Goal: Information Seeking & Learning: Learn about a topic

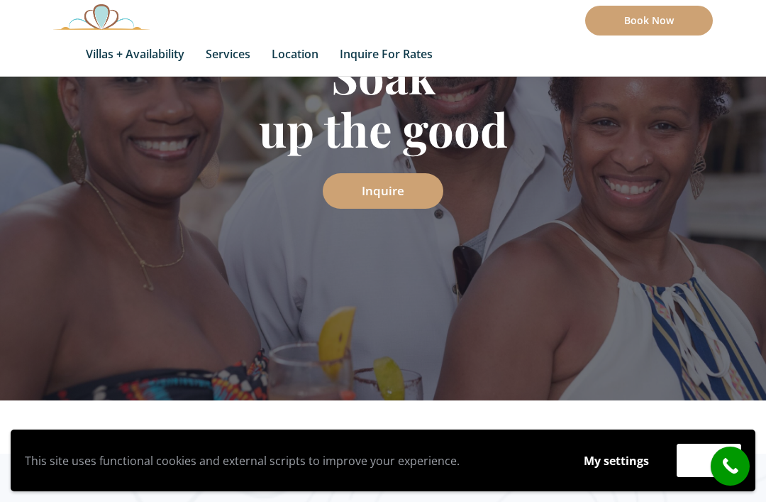
scroll to position [250, 0]
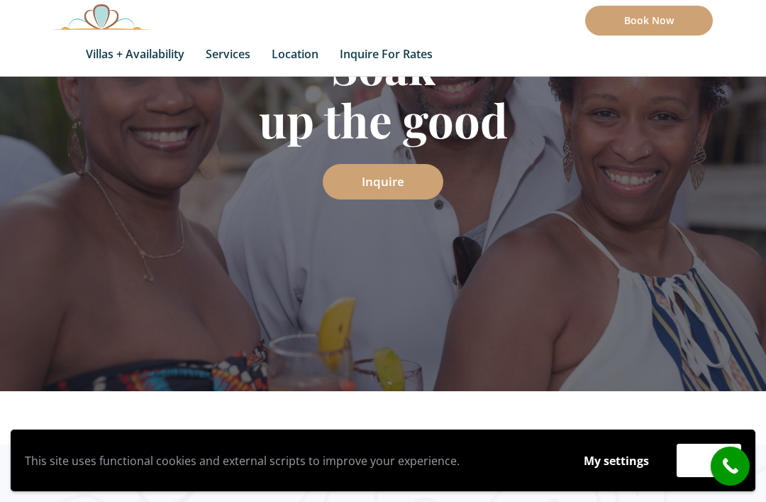
click at [682, 477] on button "Accept" at bounding box center [709, 459] width 65 height 33
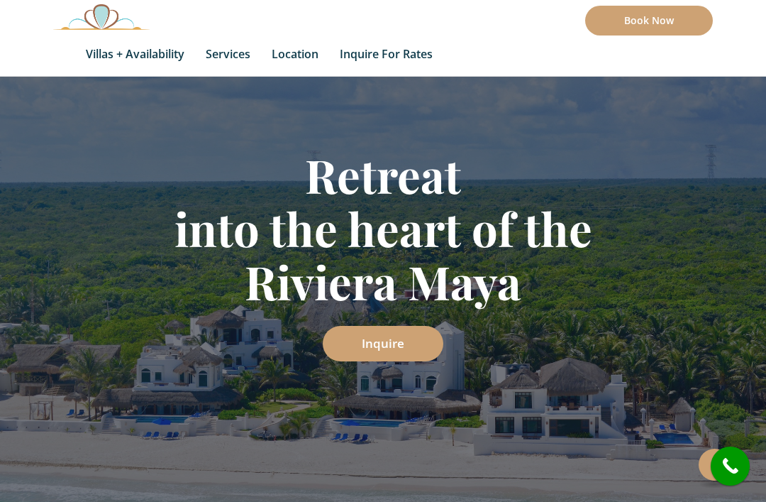
scroll to position [140, 0]
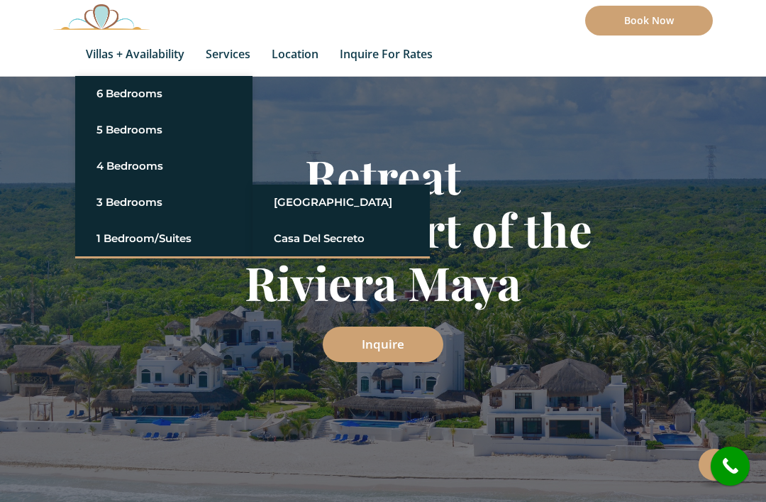
click at [324, 199] on link "[GEOGRAPHIC_DATA]" at bounding box center [341, 202] width 135 height 26
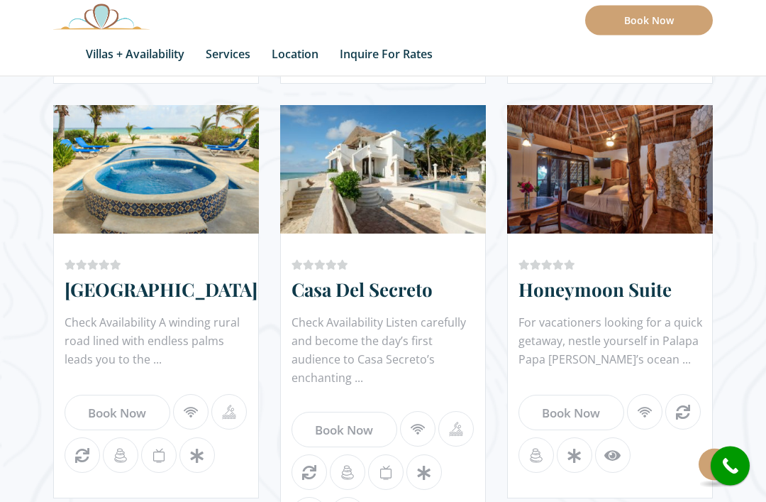
scroll to position [1254, 0]
click at [405, 293] on link "Casa Del Secreto" at bounding box center [362, 289] width 141 height 25
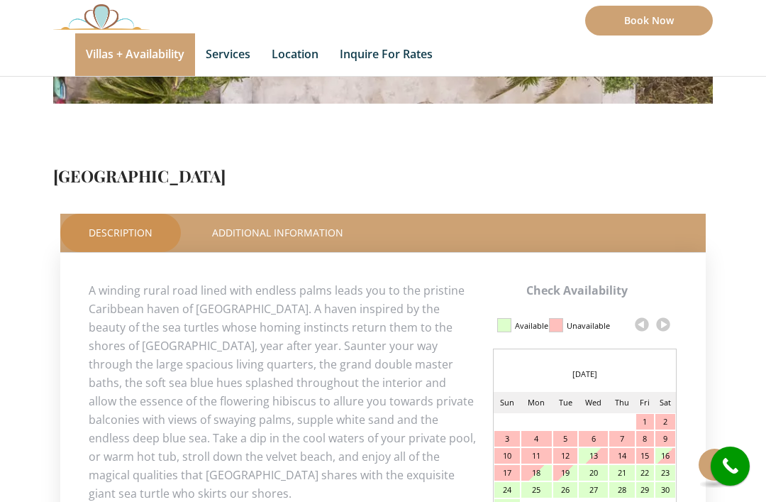
scroll to position [620, 0]
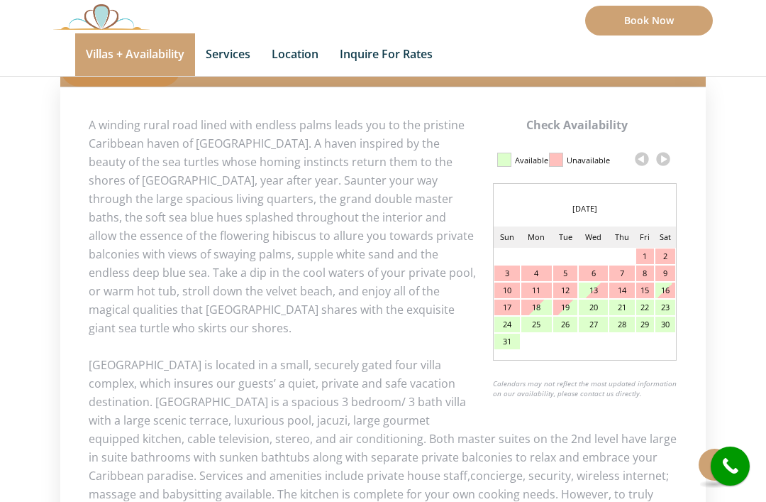
click at [670, 155] on link at bounding box center [663, 158] width 21 height 21
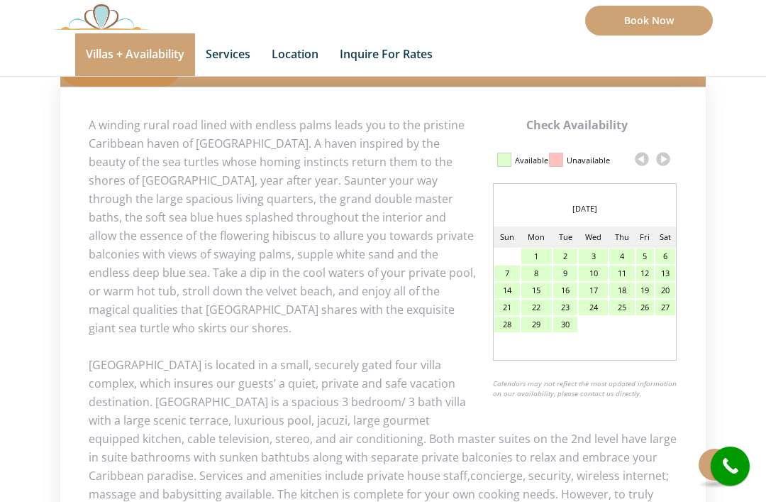
click at [663, 159] on link at bounding box center [663, 158] width 21 height 21
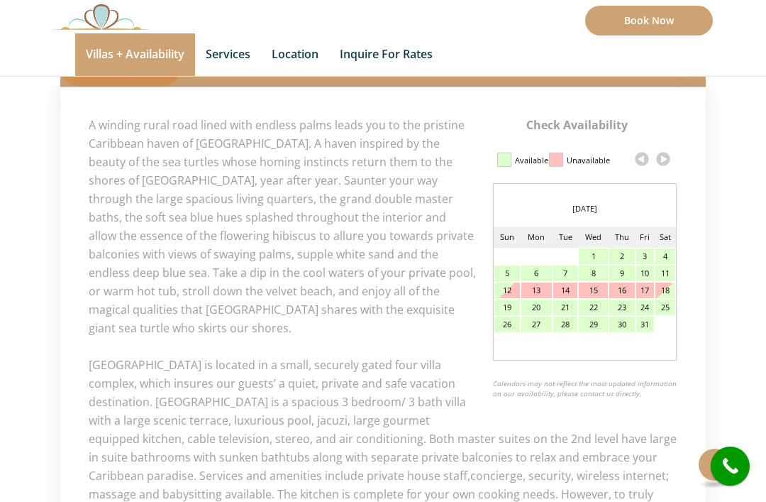
click at [663, 160] on link at bounding box center [663, 158] width 21 height 21
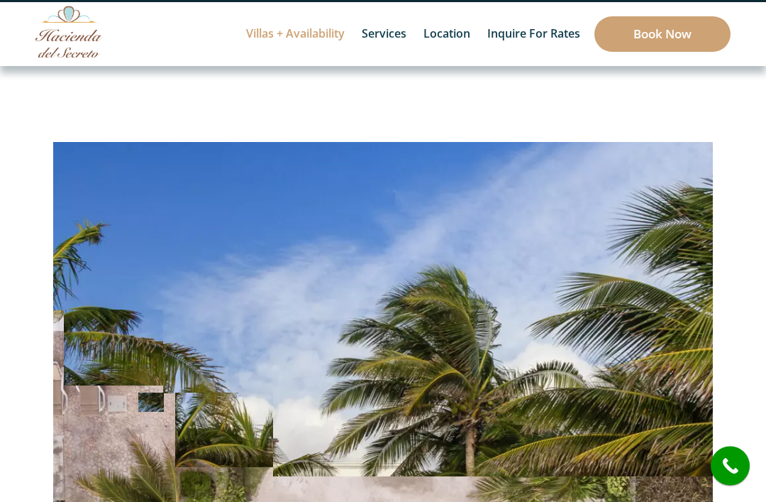
scroll to position [0, 0]
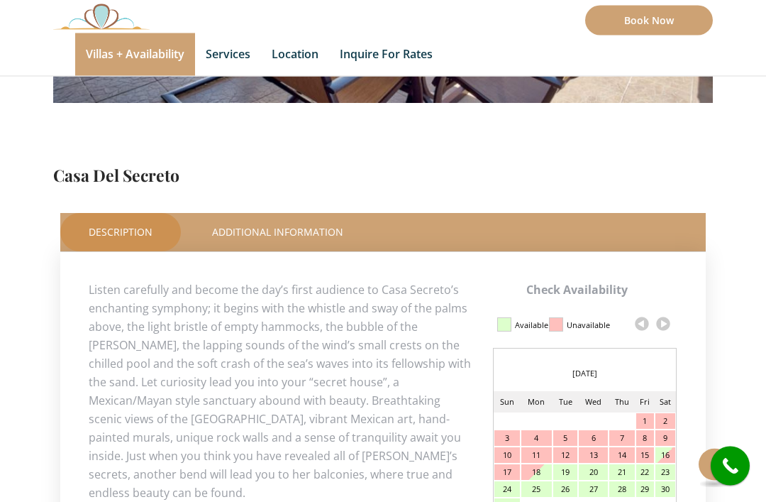
scroll to position [467, 0]
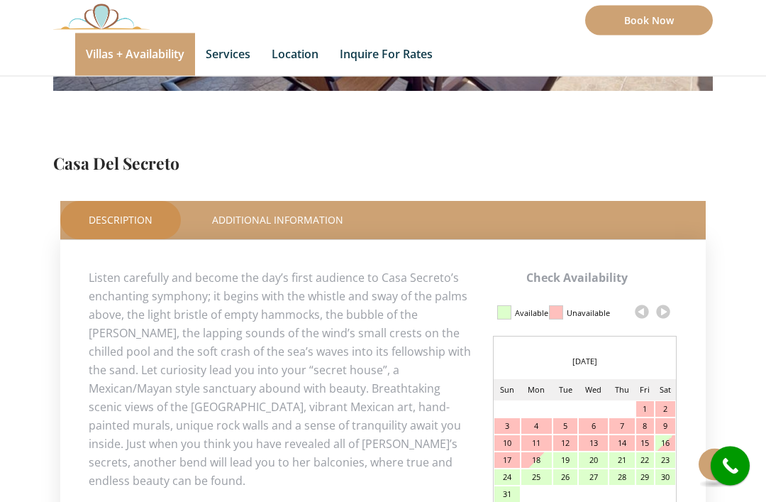
click at [665, 308] on link at bounding box center [663, 312] width 21 height 21
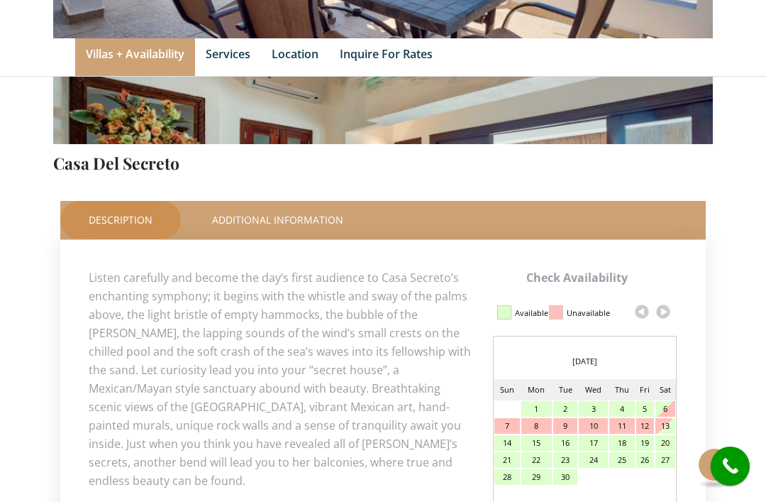
click at [665, 311] on link at bounding box center [663, 311] width 21 height 21
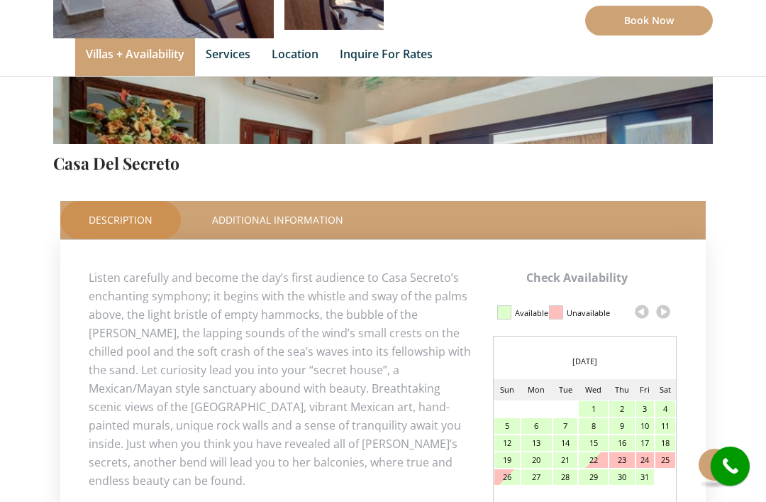
click at [665, 315] on link at bounding box center [663, 311] width 21 height 21
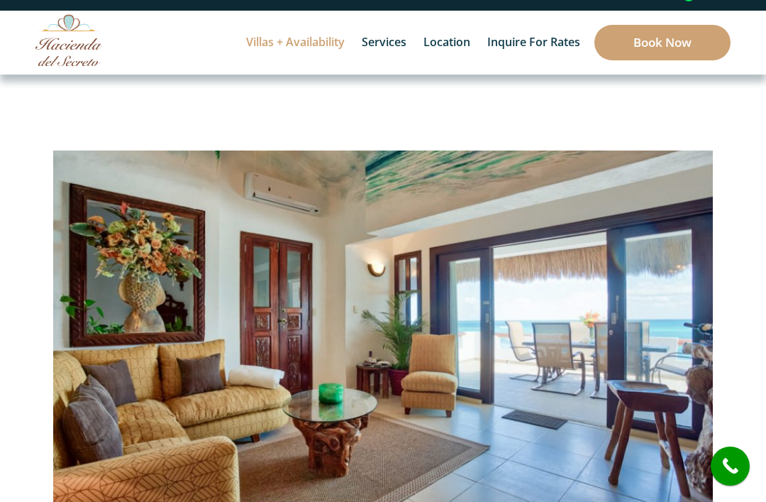
scroll to position [0, 0]
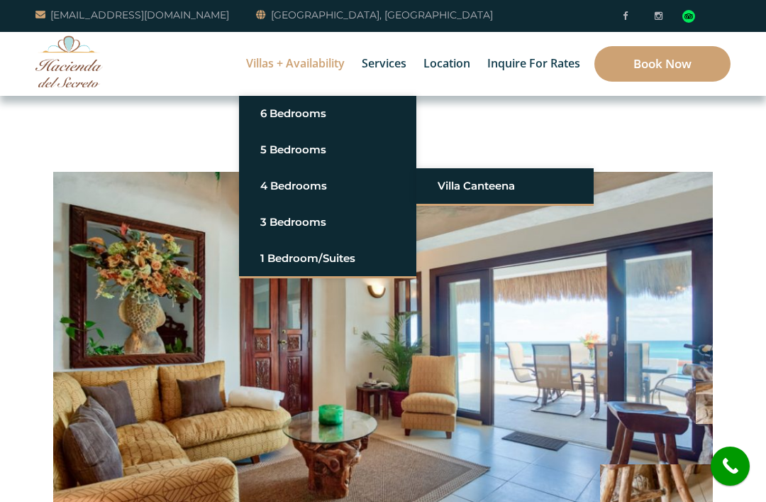
click at [492, 185] on link "Villa Canteena" at bounding box center [505, 186] width 135 height 26
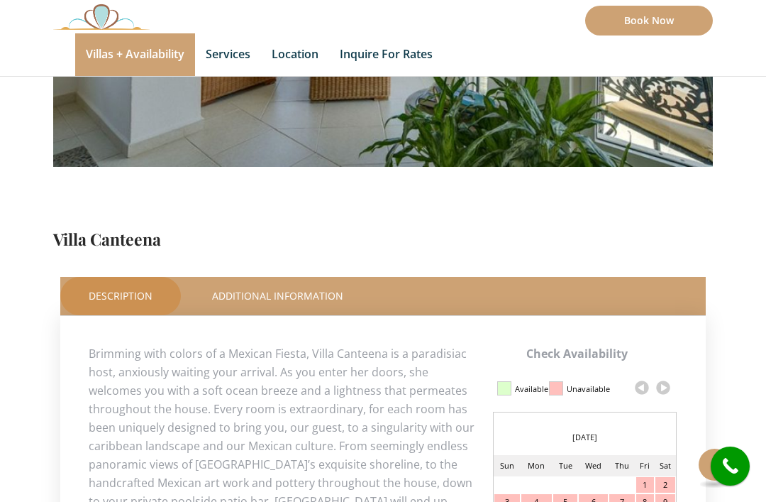
scroll to position [394, 0]
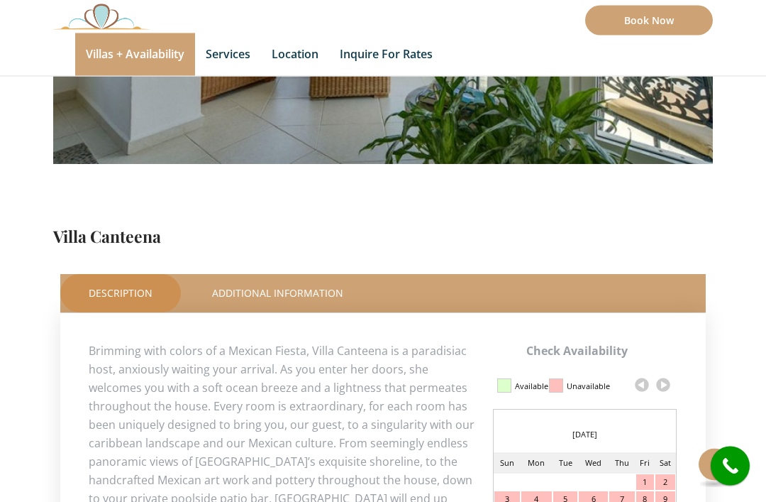
click at [666, 387] on link at bounding box center [663, 385] width 21 height 21
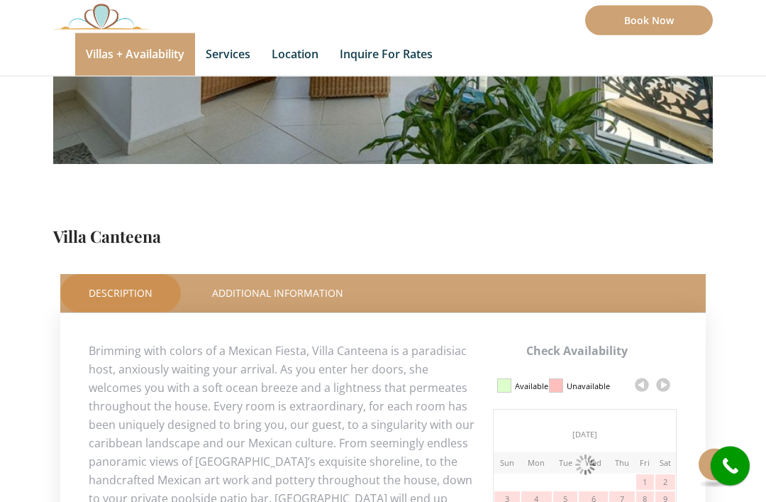
scroll to position [394, 0]
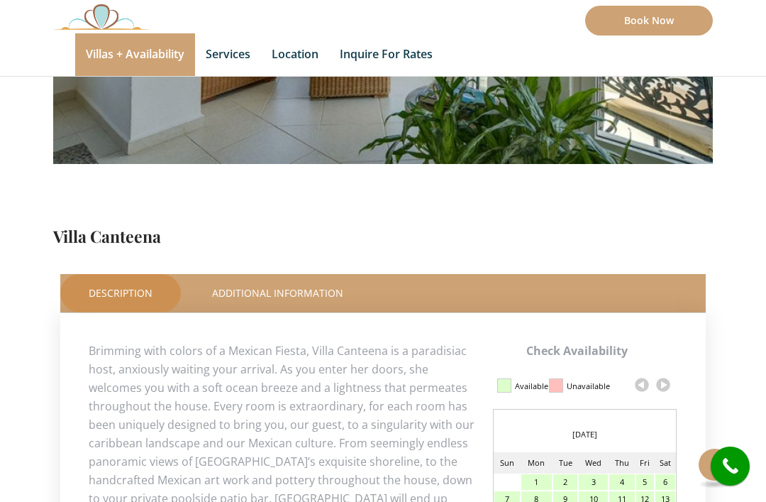
click at [665, 382] on link at bounding box center [663, 384] width 21 height 21
click at [667, 388] on link at bounding box center [663, 384] width 21 height 21
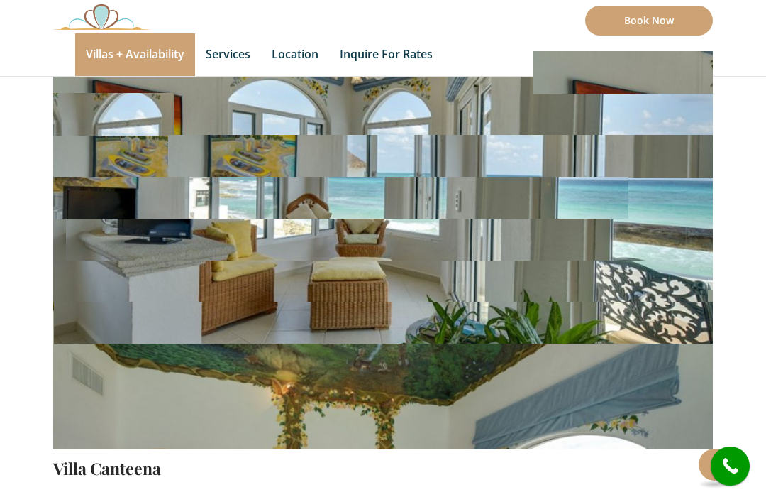
scroll to position [79, 0]
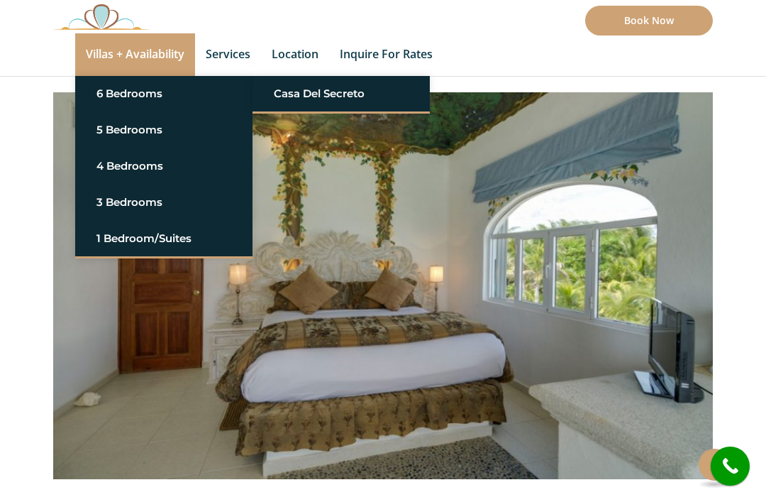
click at [294, 103] on link "Casa del Secreto" at bounding box center [341, 94] width 135 height 26
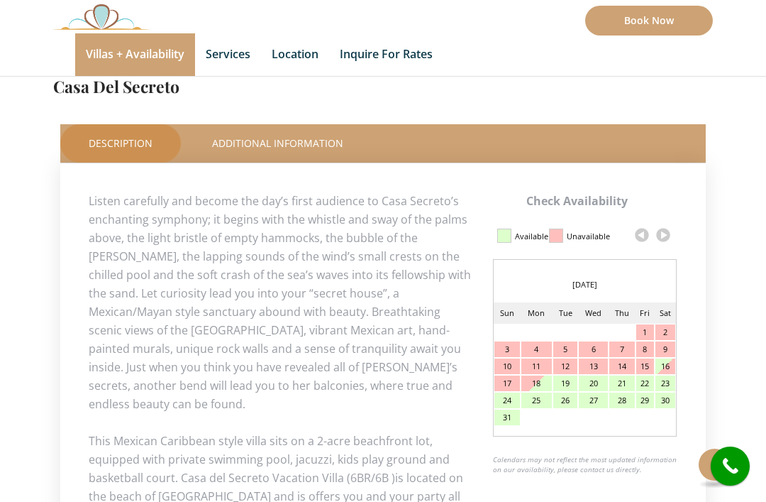
scroll to position [543, 0]
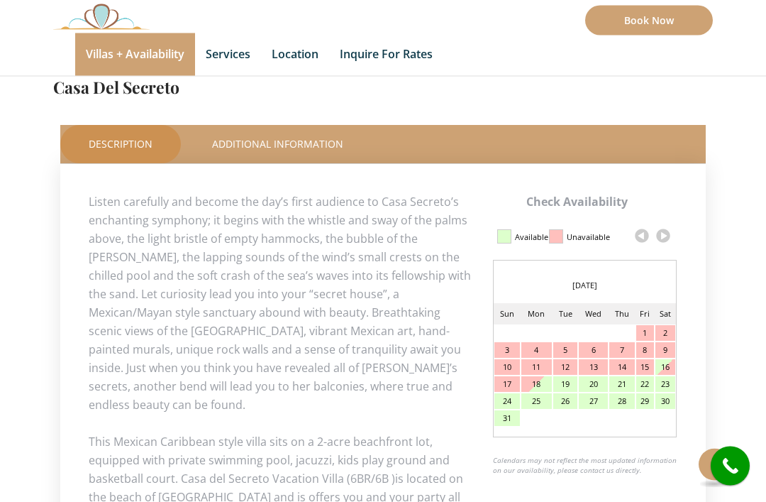
click at [664, 243] on link at bounding box center [663, 236] width 21 height 21
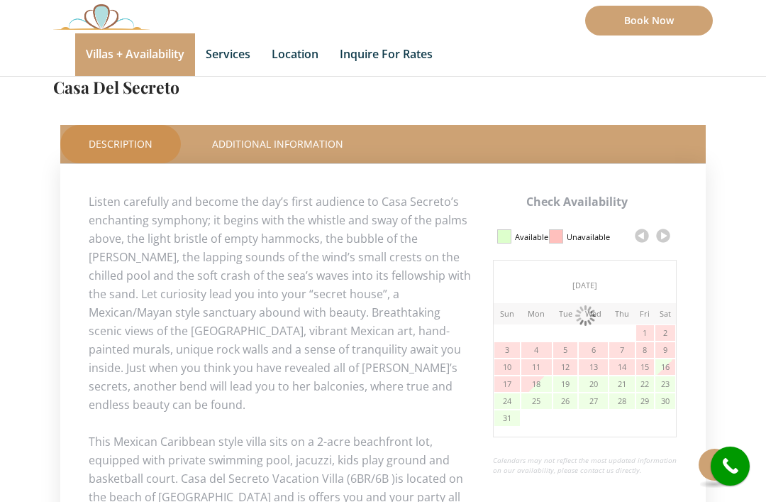
click at [668, 241] on link at bounding box center [663, 235] width 21 height 21
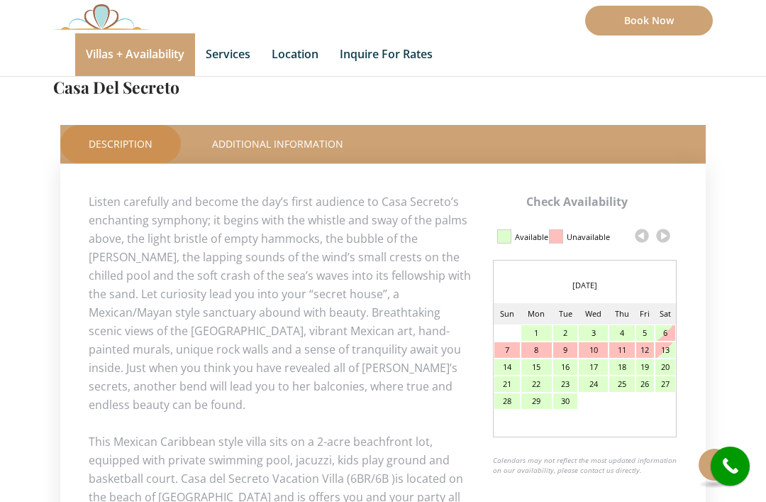
click at [670, 238] on link at bounding box center [663, 235] width 21 height 21
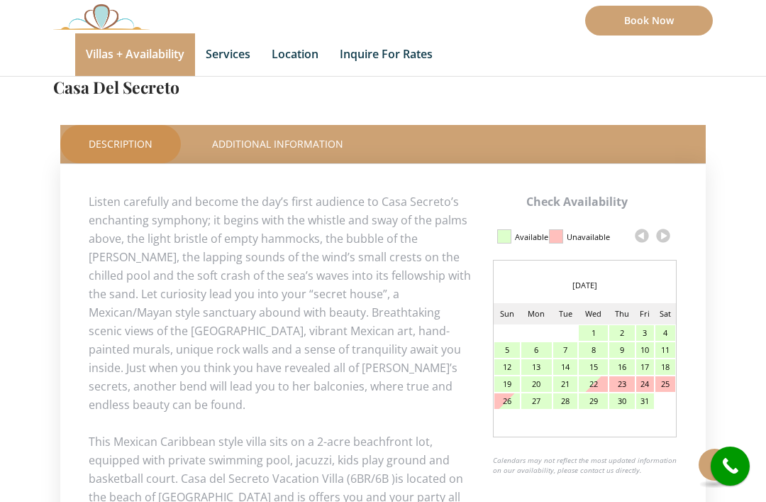
click at [662, 233] on link at bounding box center [663, 235] width 21 height 21
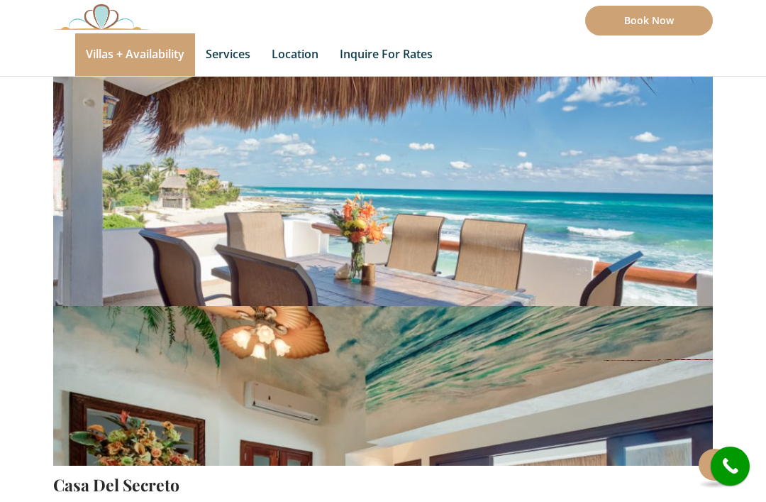
scroll to position [0, 0]
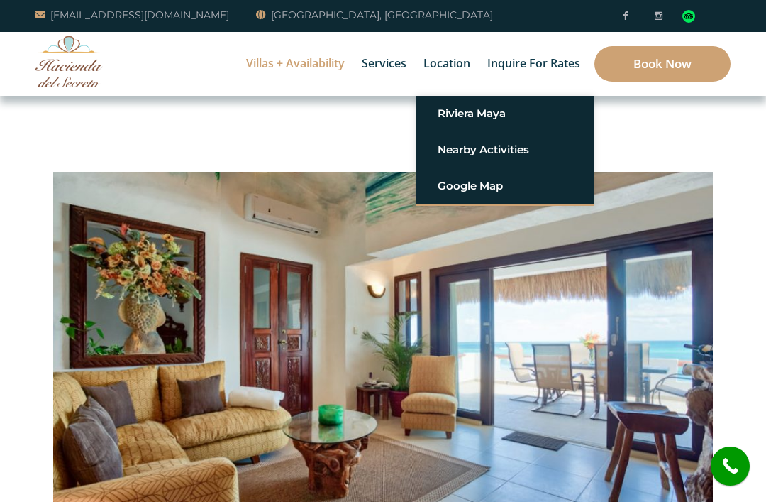
click at [518, 125] on link "Riviera Maya" at bounding box center [505, 114] width 135 height 26
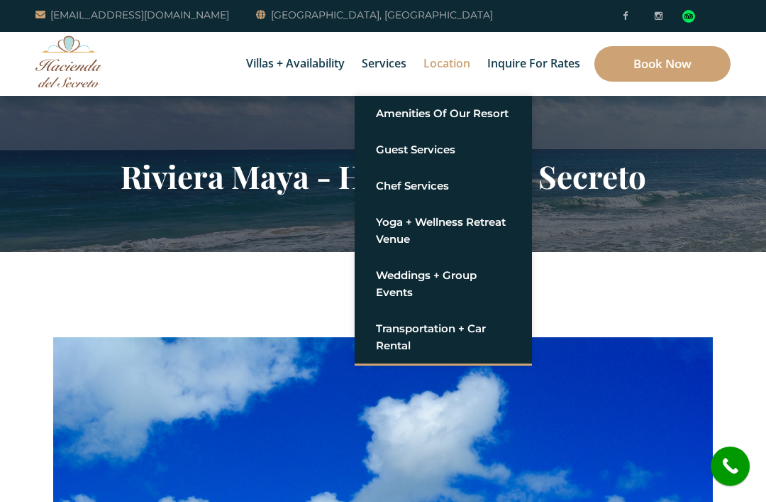
click at [499, 122] on link "Amenities of Our Resort" at bounding box center [443, 114] width 135 height 26
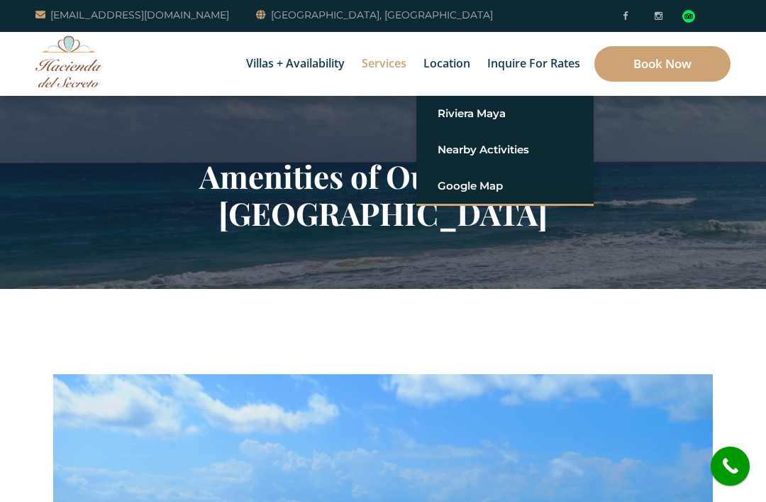
click at [497, 194] on link "Google Map" at bounding box center [505, 186] width 135 height 26
